Goal: Information Seeking & Learning: Find specific page/section

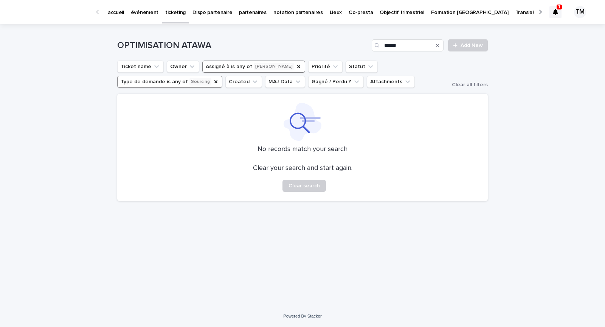
type input "******"
click at [215, 82] on icon "Type de demande" at bounding box center [216, 81] width 3 height 3
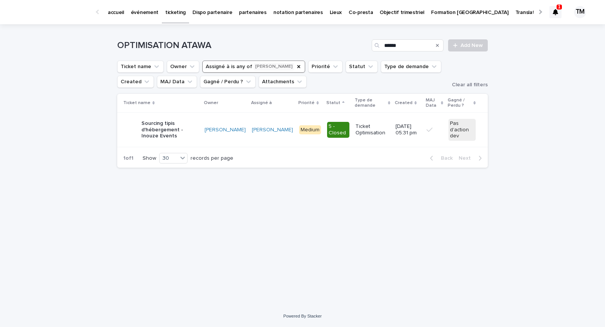
click at [556, 13] on icon at bounding box center [555, 12] width 5 height 6
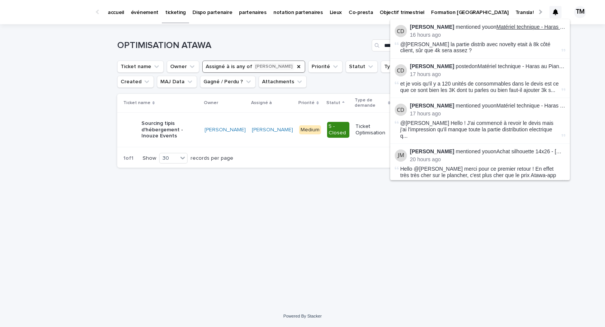
click at [541, 25] on link "Matériel technique - Haras au Pian Medoc - 2,5 mois 2026" at bounding box center [565, 27] width 137 height 6
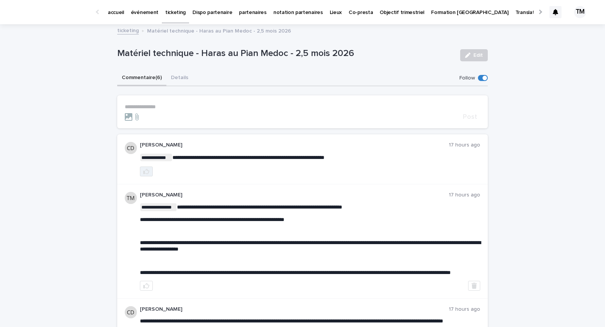
click at [143, 170] on icon "button" at bounding box center [146, 171] width 6 height 6
click at [179, 75] on button "Details" at bounding box center [179, 78] width 26 height 16
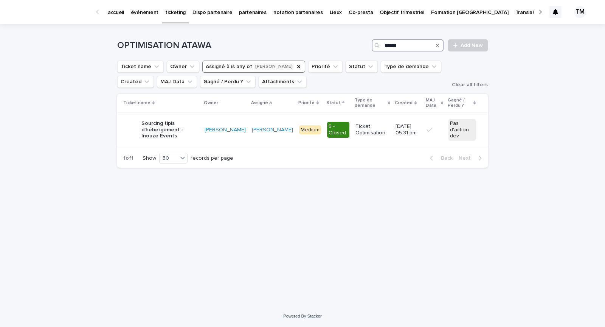
click at [401, 44] on input "******" at bounding box center [408, 45] width 72 height 12
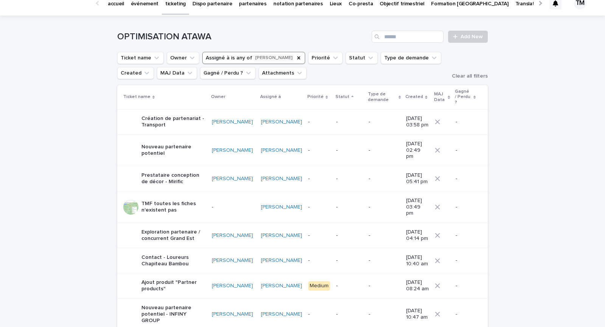
scroll to position [10, 0]
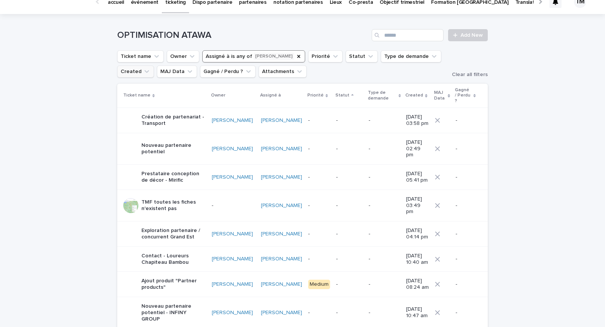
click at [139, 68] on button "Created" at bounding box center [135, 71] width 37 height 12
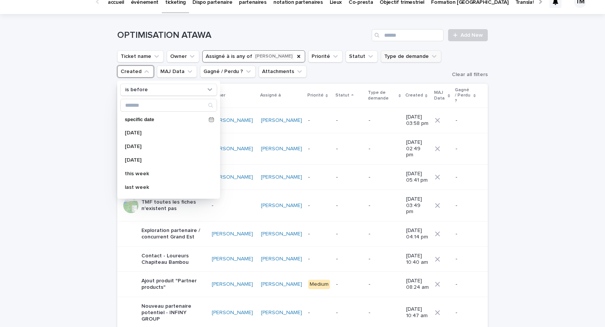
click at [387, 56] on button "Type de demande" at bounding box center [411, 56] width 61 height 12
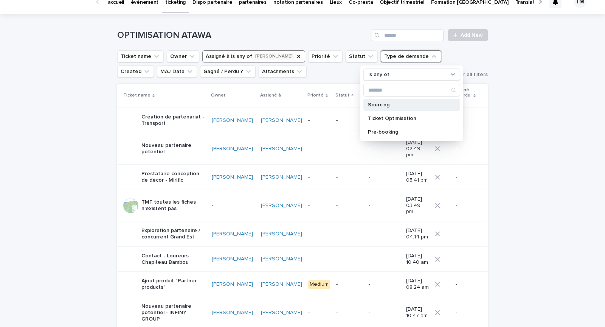
click at [387, 106] on p "Sourcing" at bounding box center [408, 104] width 80 height 5
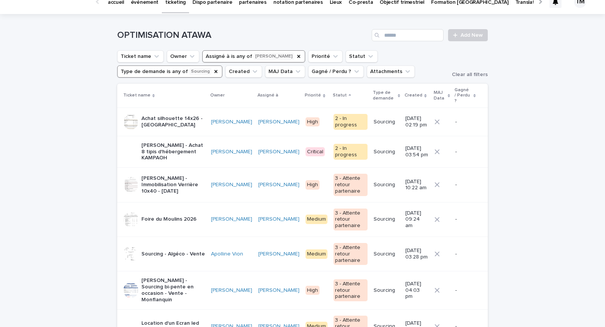
scroll to position [11, 0]
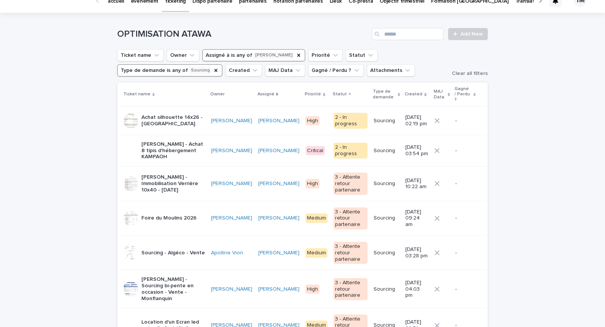
click at [129, 143] on div at bounding box center [130, 150] width 15 height 15
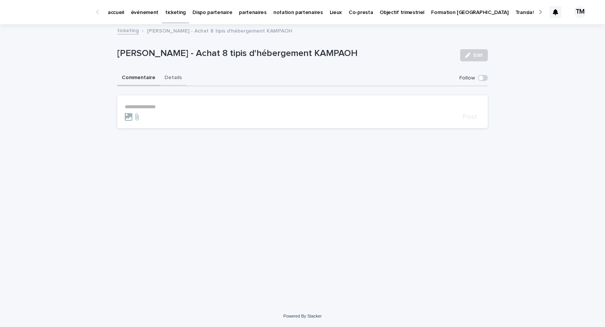
click at [171, 75] on button "Details" at bounding box center [173, 78] width 26 height 16
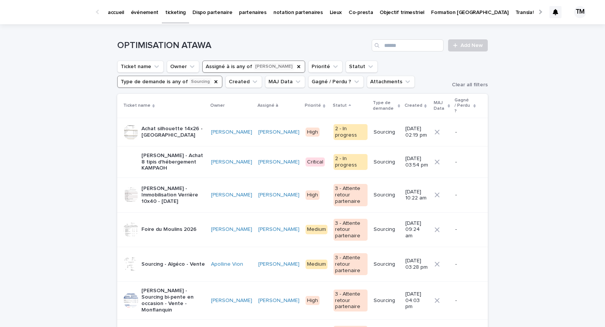
click at [555, 12] on icon at bounding box center [555, 12] width 5 height 6
